Goal: Transaction & Acquisition: Purchase product/service

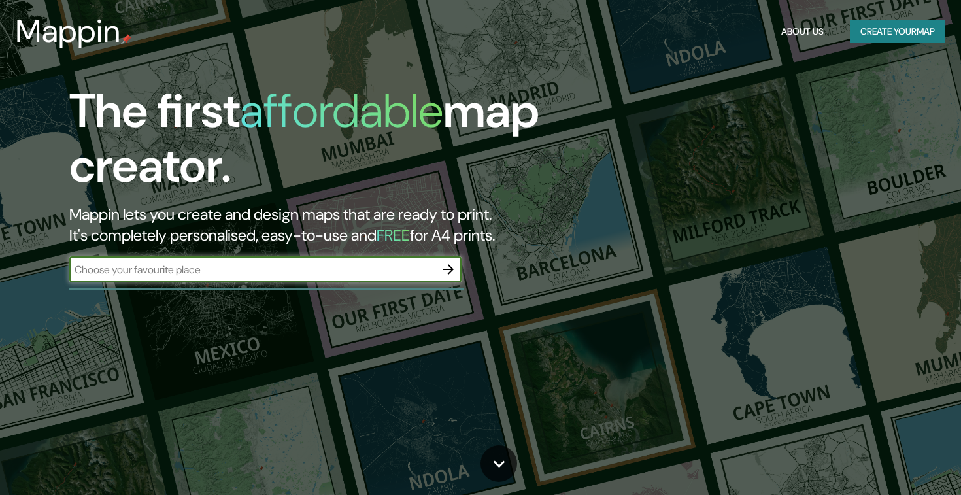
click at [301, 271] on input "text" at bounding box center [252, 269] width 366 height 15
click at [446, 271] on icon "button" at bounding box center [448, 269] width 16 height 16
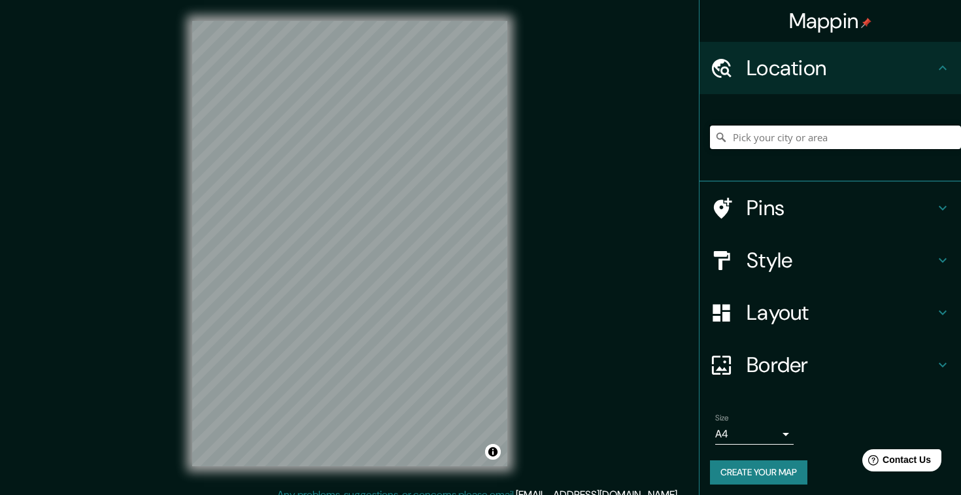
click at [838, 142] on input "Pick your city or area" at bounding box center [835, 137] width 251 height 24
type input "R"
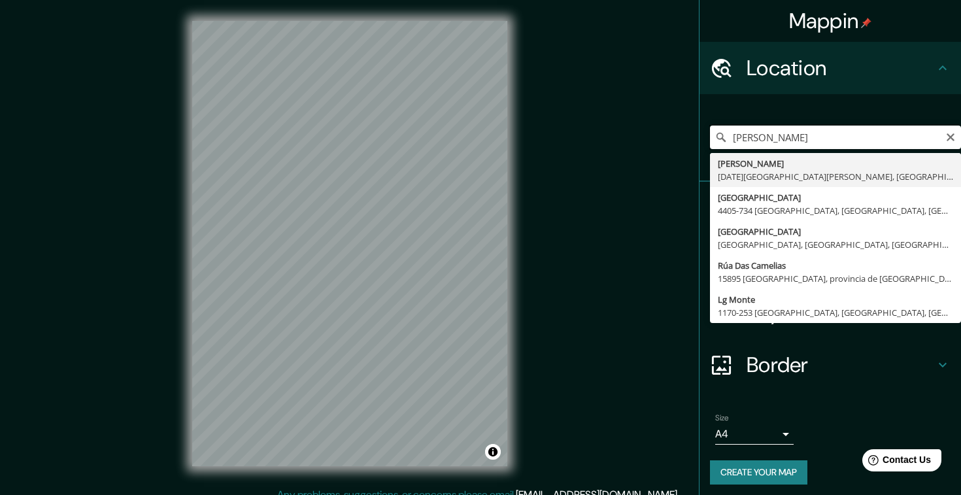
click at [859, 145] on input "[PERSON_NAME]" at bounding box center [835, 137] width 251 height 24
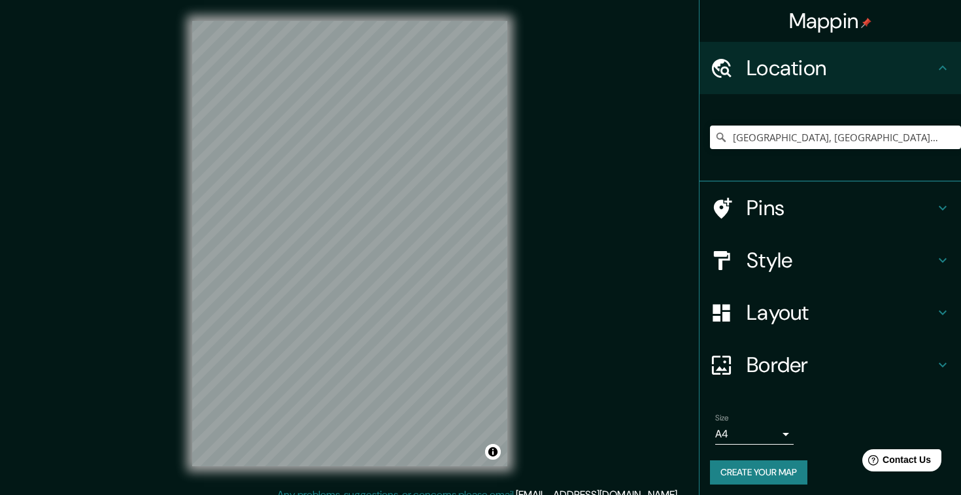
click at [787, 303] on h4 "Layout" at bounding box center [840, 312] width 188 height 26
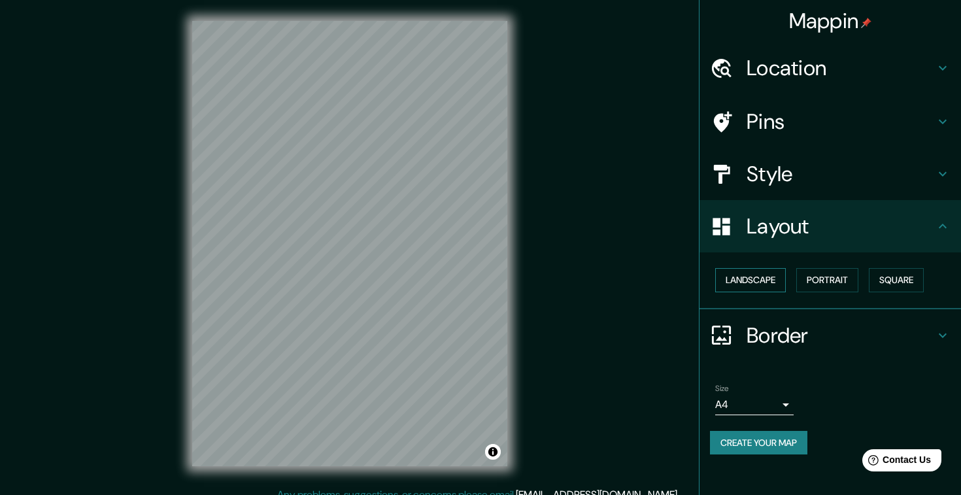
click at [776, 290] on button "Landscape" at bounding box center [750, 280] width 71 height 24
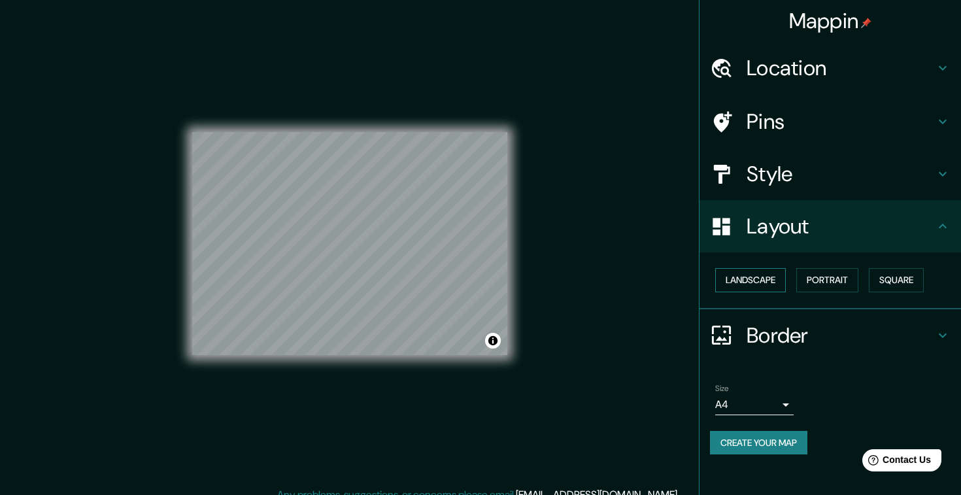
click at [776, 290] on button "Landscape" at bounding box center [750, 280] width 71 height 24
click at [857, 278] on button "Portrait" at bounding box center [827, 280] width 62 height 24
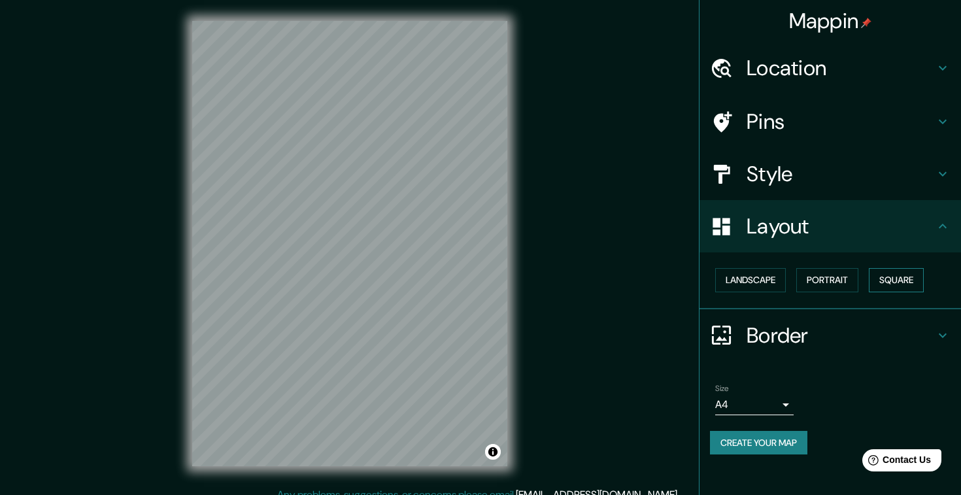
click at [923, 278] on button "Square" at bounding box center [896, 280] width 55 height 24
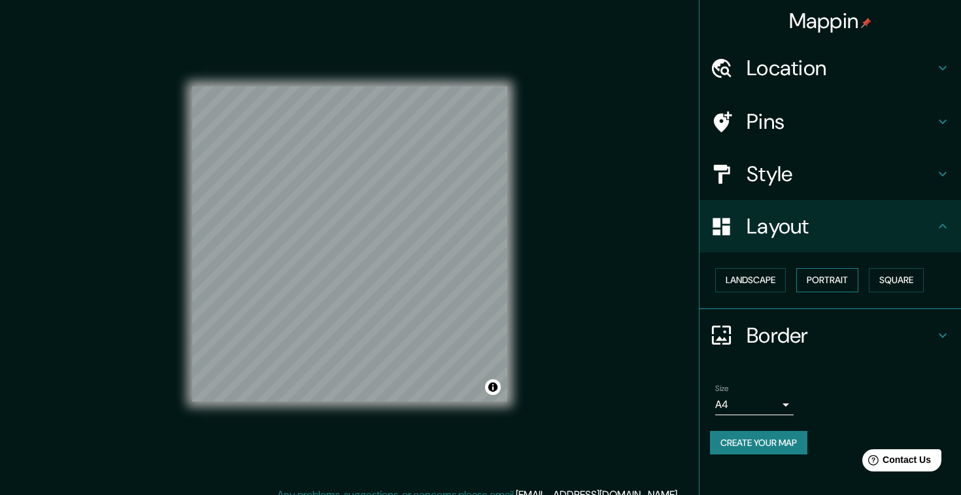
click at [827, 284] on button "Portrait" at bounding box center [827, 280] width 62 height 24
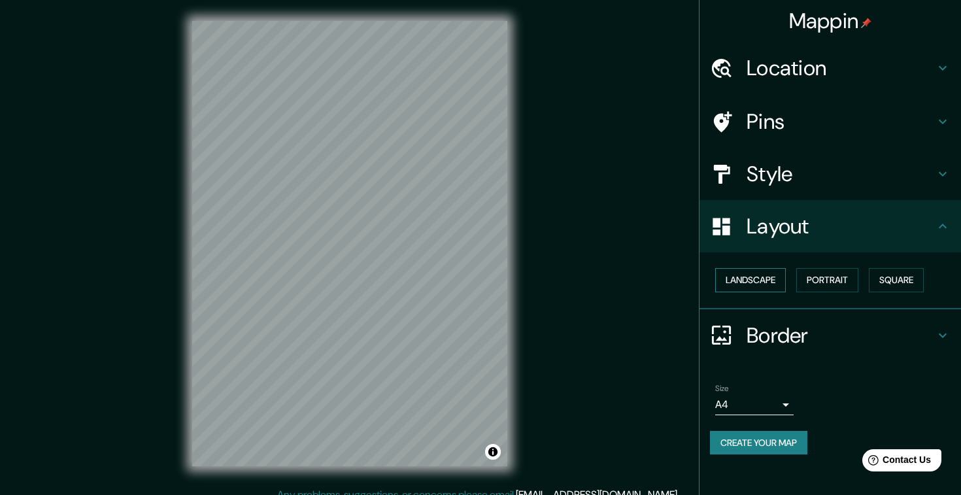
click at [769, 280] on button "Landscape" at bounding box center [750, 280] width 71 height 24
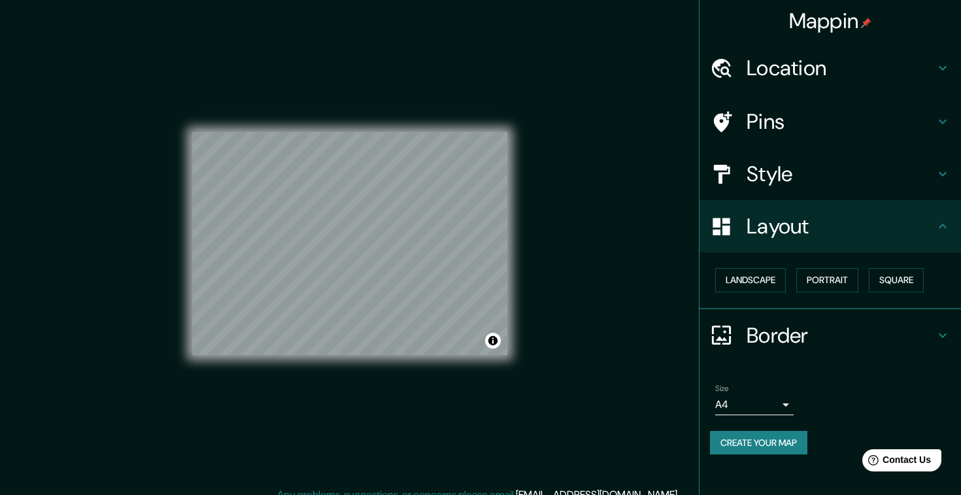
click at [807, 346] on h4 "Border" at bounding box center [840, 335] width 188 height 26
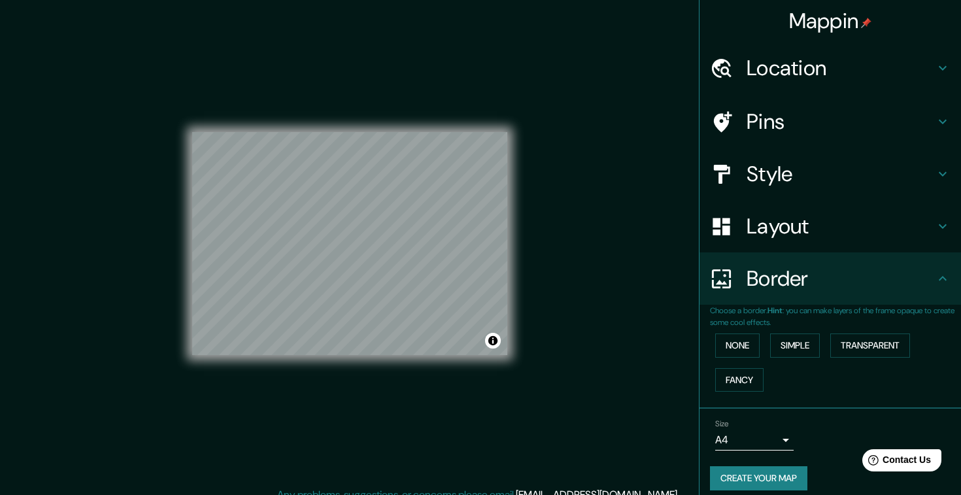
click at [801, 177] on h4 "Style" at bounding box center [840, 174] width 188 height 26
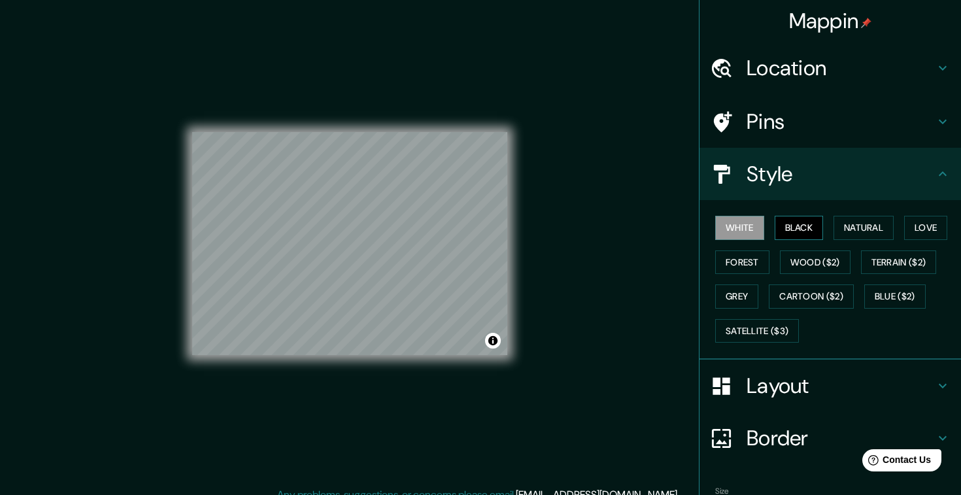
click at [813, 236] on button "Black" at bounding box center [798, 228] width 49 height 24
click at [862, 232] on button "Natural" at bounding box center [863, 228] width 60 height 24
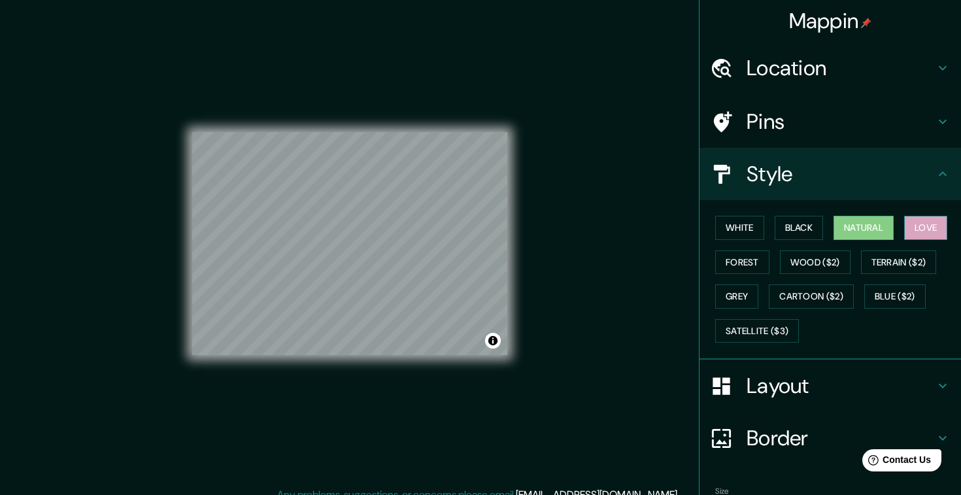
click at [918, 231] on button "Love" at bounding box center [925, 228] width 43 height 24
click at [737, 259] on button "Forest" at bounding box center [742, 262] width 54 height 24
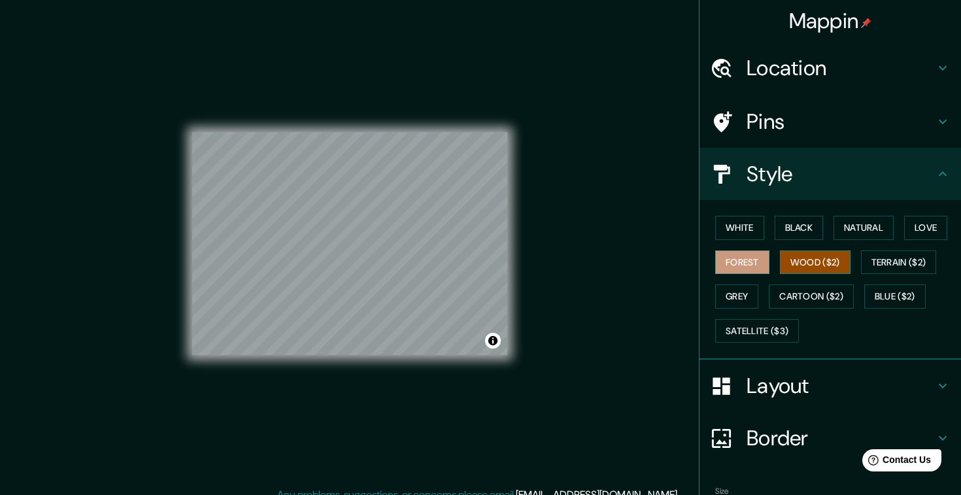
click at [813, 258] on button "Wood ($2)" at bounding box center [815, 262] width 71 height 24
click at [903, 261] on button "Terrain ($2)" at bounding box center [899, 262] width 76 height 24
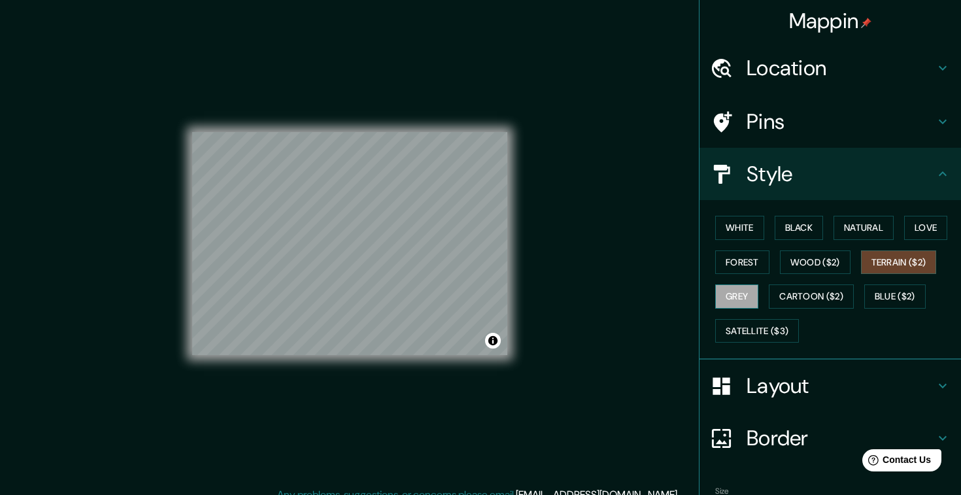
click at [752, 292] on button "Grey" at bounding box center [736, 296] width 43 height 24
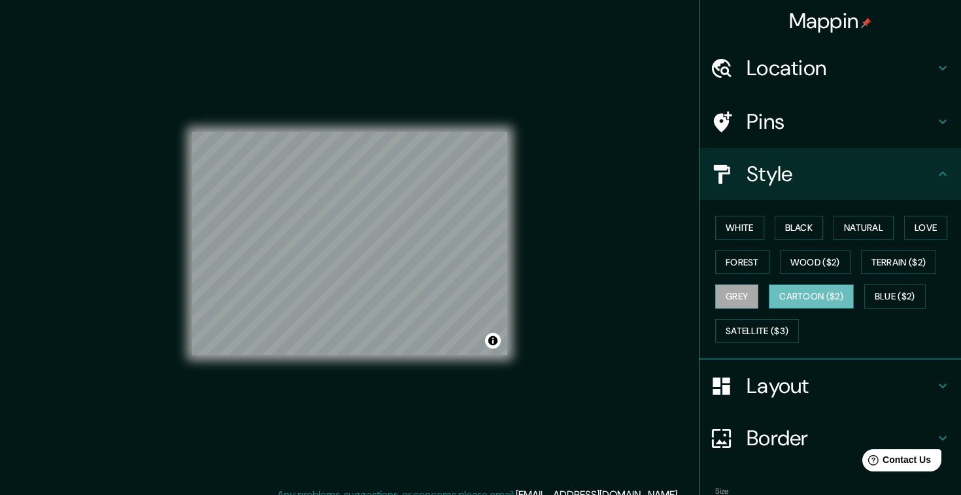
click at [811, 295] on button "Cartoon ($2)" at bounding box center [811, 296] width 85 height 24
click at [902, 293] on button "Blue ($2)" at bounding box center [894, 296] width 61 height 24
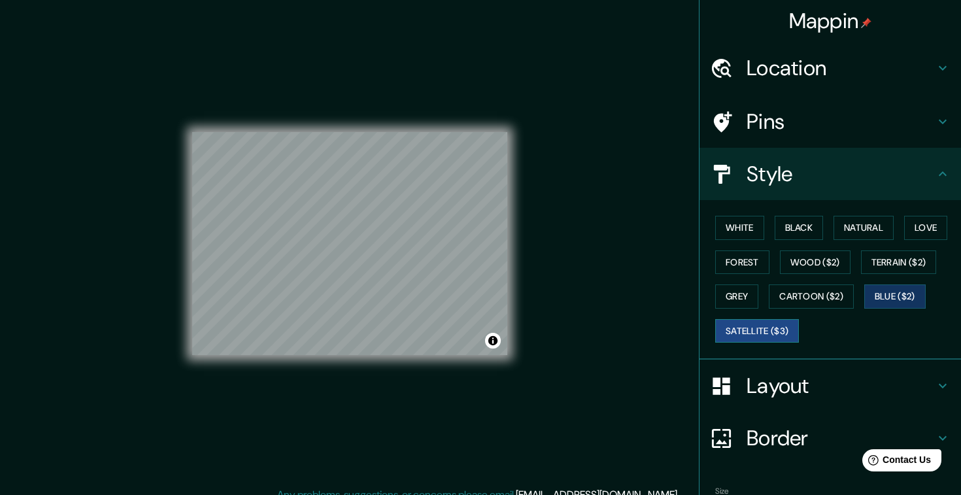
click at [761, 331] on button "Satellite ($3)" at bounding box center [757, 331] width 84 height 24
click at [744, 222] on button "White" at bounding box center [739, 228] width 49 height 24
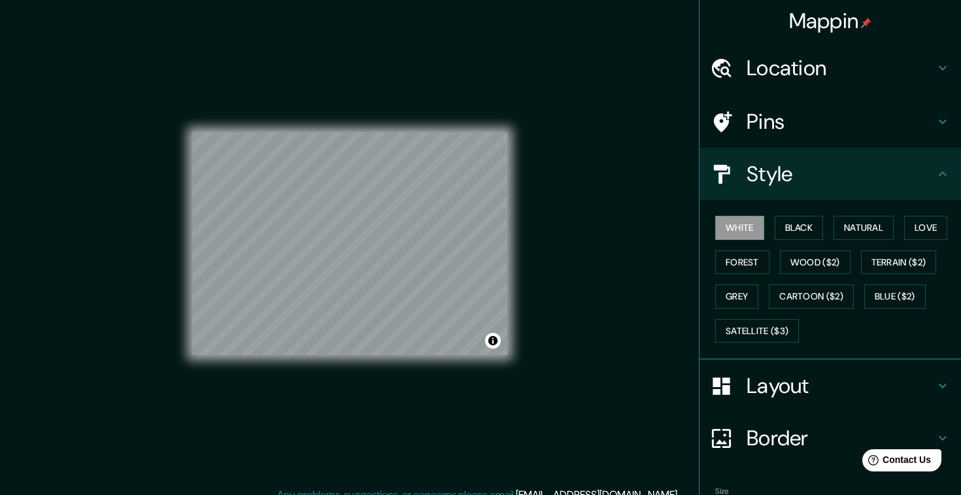
click at [821, 168] on h4 "Style" at bounding box center [840, 174] width 188 height 26
click at [798, 131] on h4 "Pins" at bounding box center [840, 121] width 188 height 26
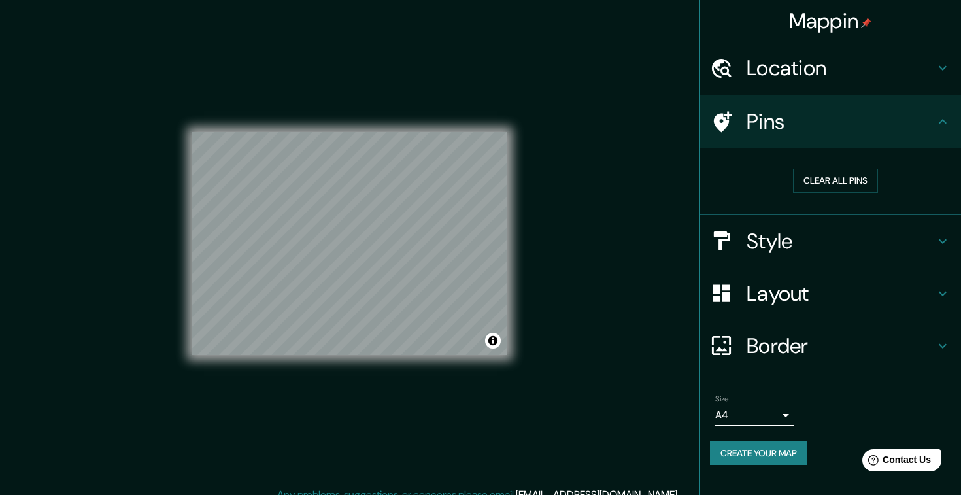
click at [795, 70] on h4 "Location" at bounding box center [840, 68] width 188 height 26
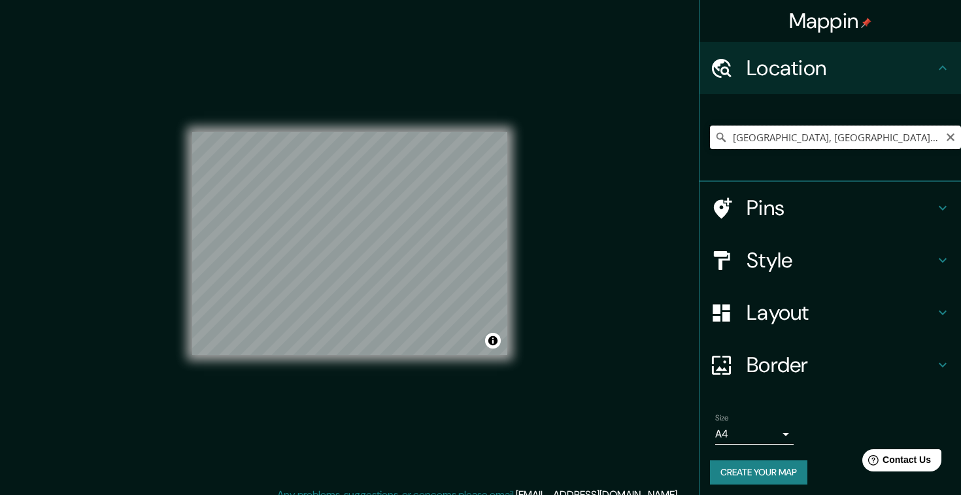
click at [825, 132] on input "[GEOGRAPHIC_DATA], [GEOGRAPHIC_DATA][PERSON_NAME], [GEOGRAPHIC_DATA]" at bounding box center [835, 137] width 251 height 24
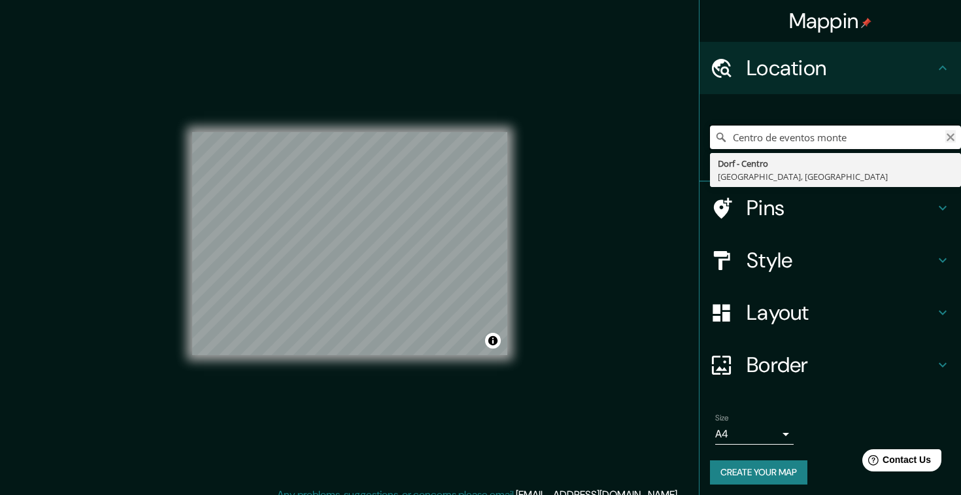
type input "Centro de eventos monte"
click at [950, 137] on icon "Clear" at bounding box center [950, 137] width 8 height 8
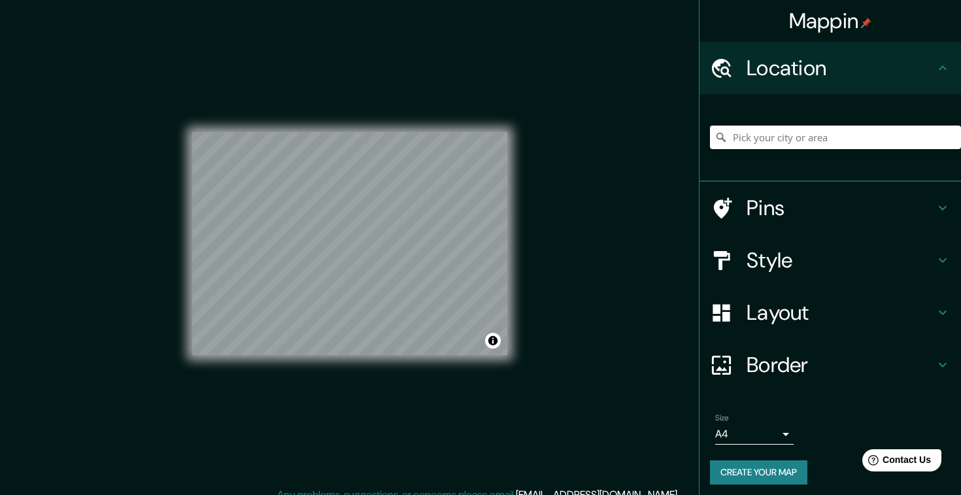
drag, startPoint x: 622, startPoint y: 353, endPoint x: 622, endPoint y: 317, distance: 35.9
click at [622, 317] on div "Mappin Location Dorf - [GEOGRAPHIC_DATA] [GEOGRAPHIC_DATA], [GEOGRAPHIC_DATA] P…" at bounding box center [480, 254] width 961 height 508
drag, startPoint x: 391, startPoint y: 170, endPoint x: 412, endPoint y: 182, distance: 23.4
click at [418, 187] on div at bounding box center [423, 192] width 10 height 10
click at [406, 187] on div at bounding box center [407, 183] width 10 height 10
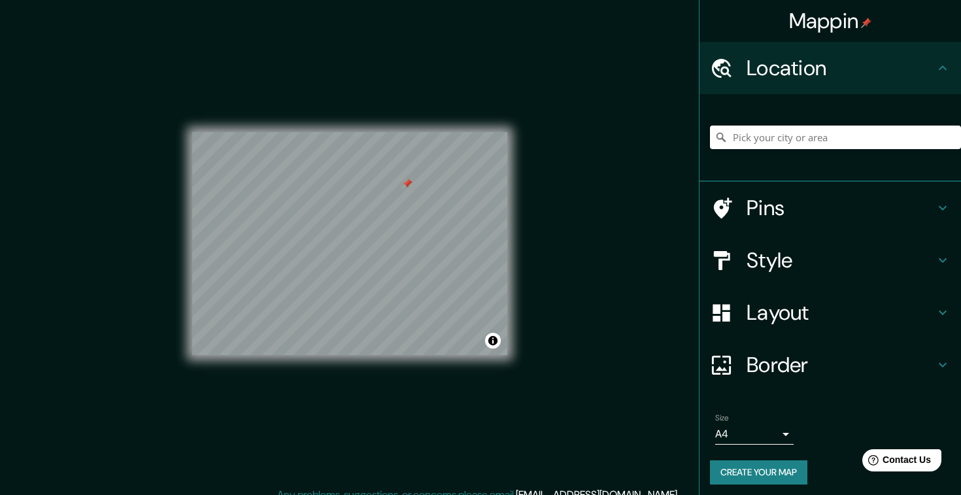
click at [409, 183] on div at bounding box center [407, 183] width 10 height 10
